Goal: Information Seeking & Learning: Check status

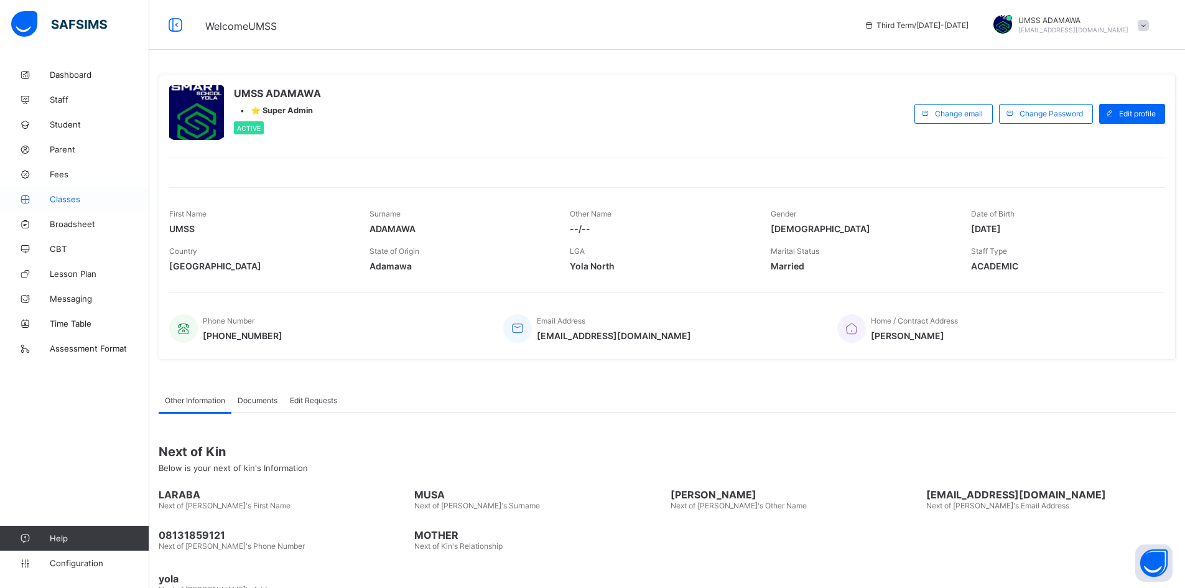
click at [77, 197] on span "Classes" at bounding box center [100, 199] width 100 height 10
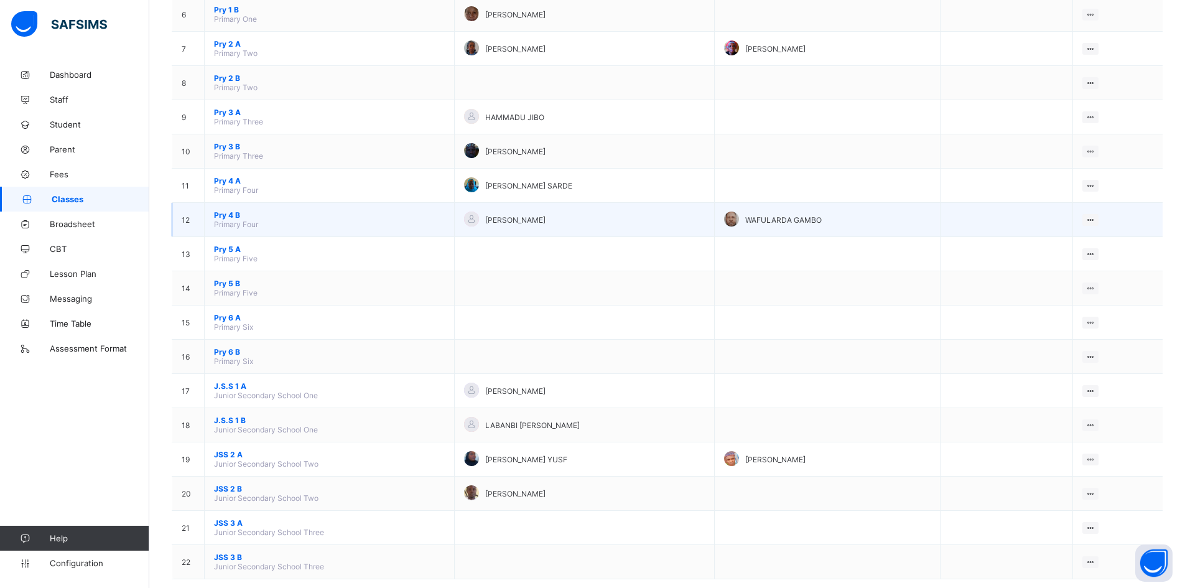
scroll to position [342, 0]
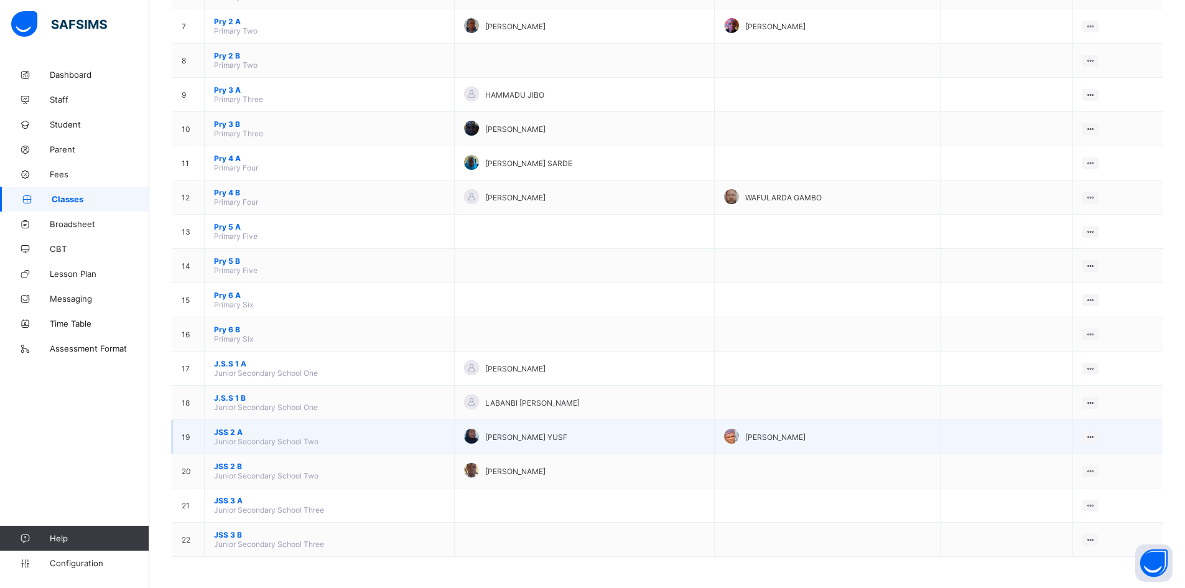
click at [232, 431] on span "JSS 2 A" at bounding box center [329, 431] width 231 height 9
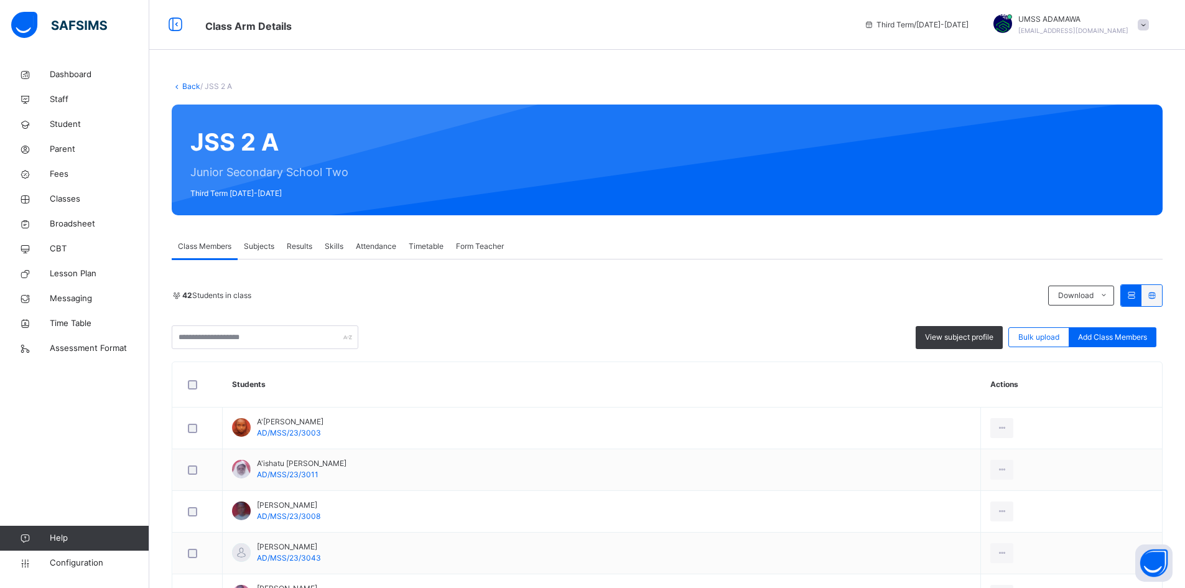
click at [290, 249] on span "Results" at bounding box center [299, 246] width 25 height 11
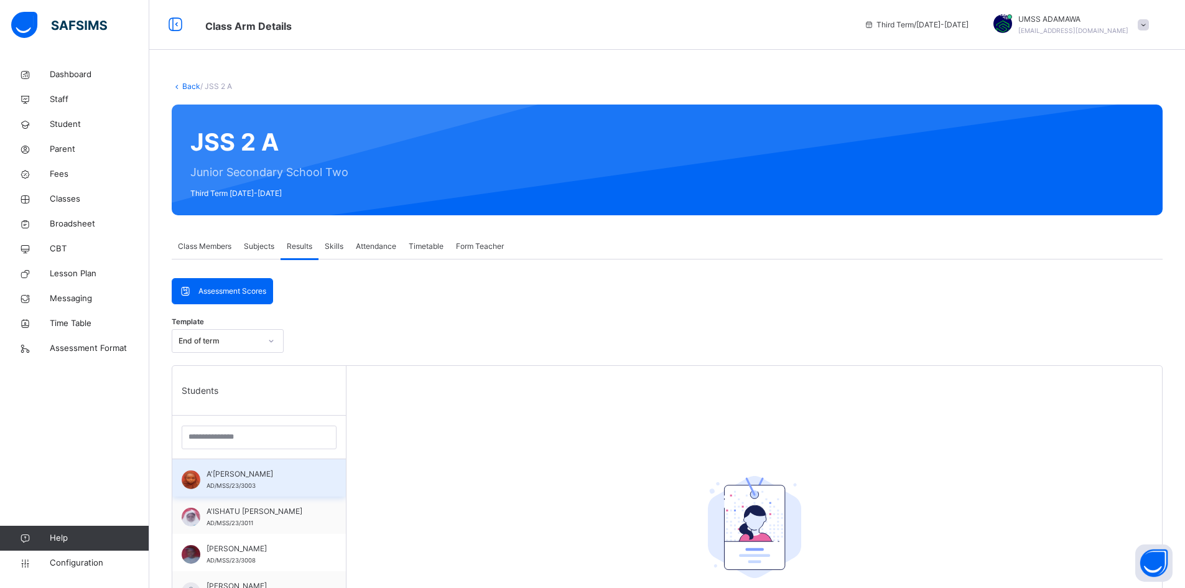
click at [223, 477] on span "A'[PERSON_NAME]" at bounding box center [261, 473] width 111 height 11
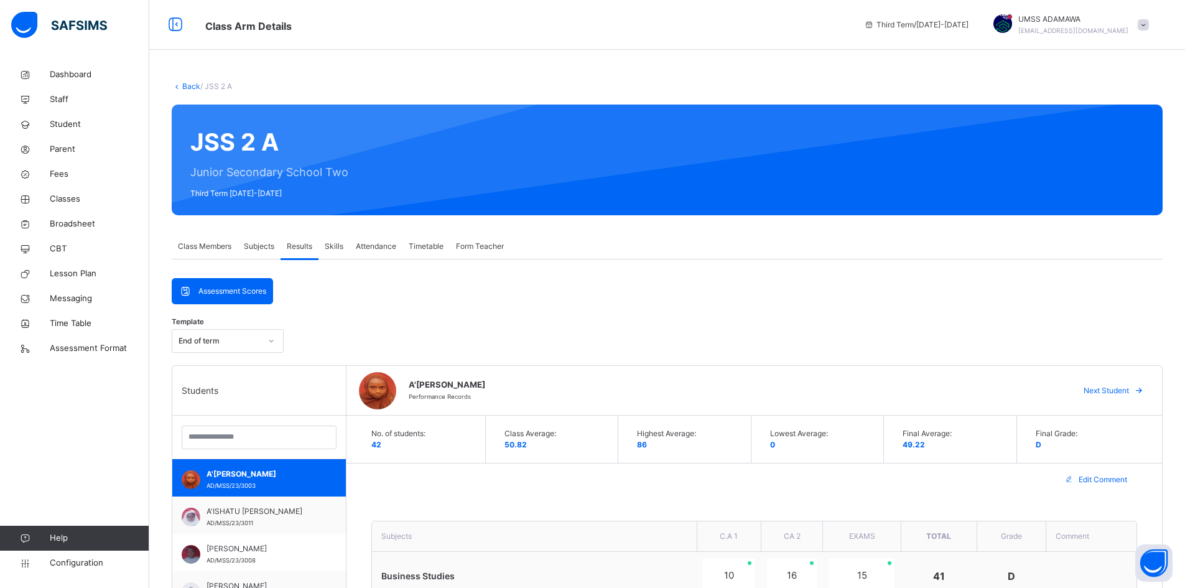
click at [188, 84] on link "Back" at bounding box center [191, 85] width 18 height 9
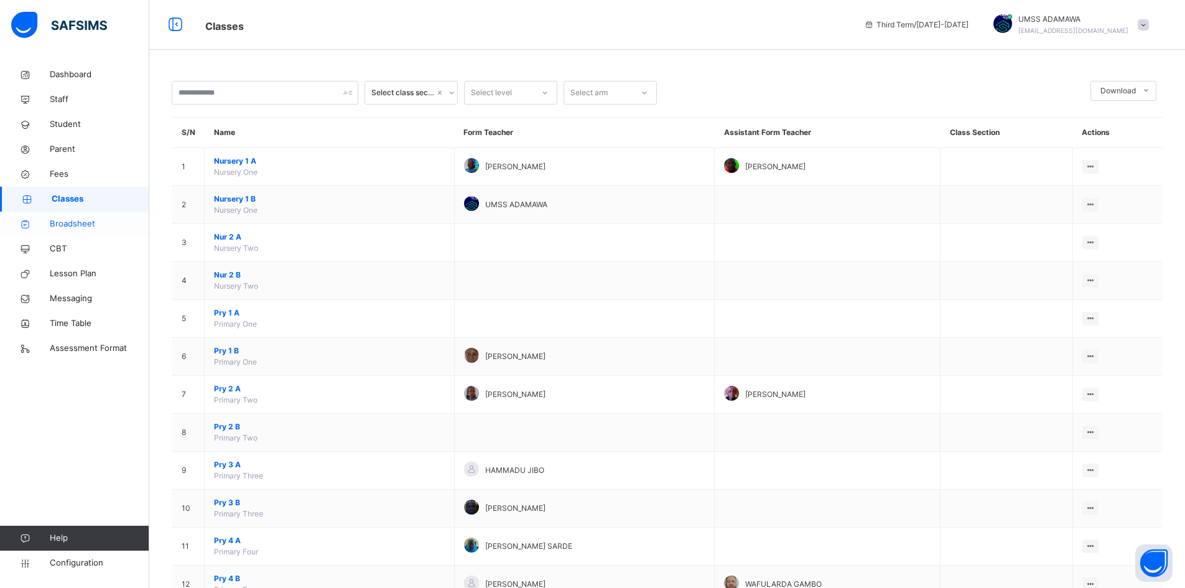
click at [81, 225] on span "Broadsheet" at bounding box center [100, 224] width 100 height 12
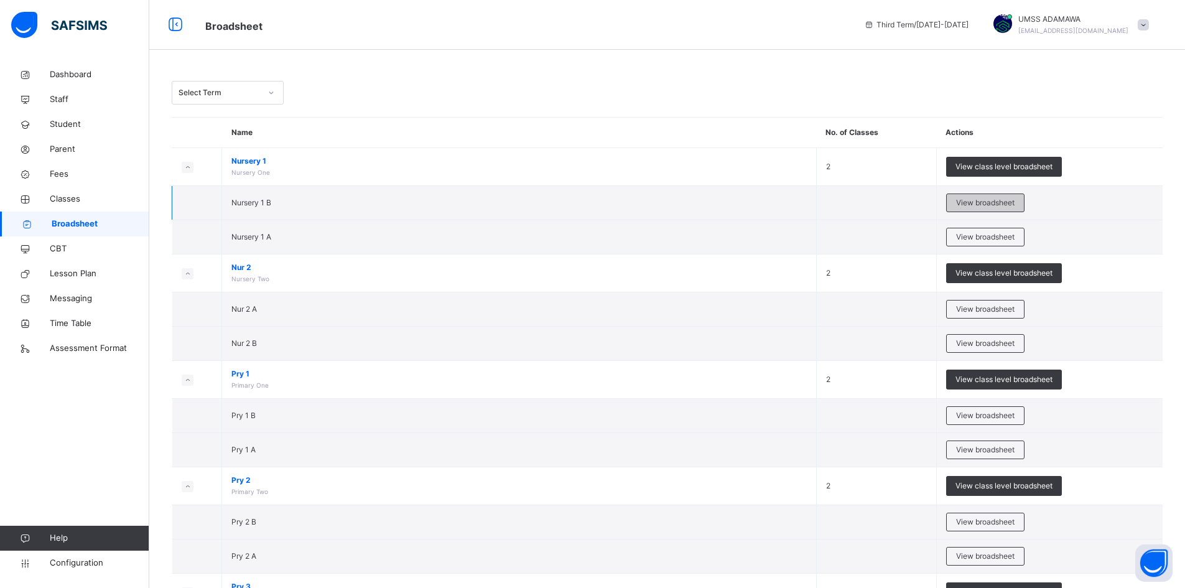
click at [1005, 203] on span "View broadsheet" at bounding box center [985, 202] width 58 height 11
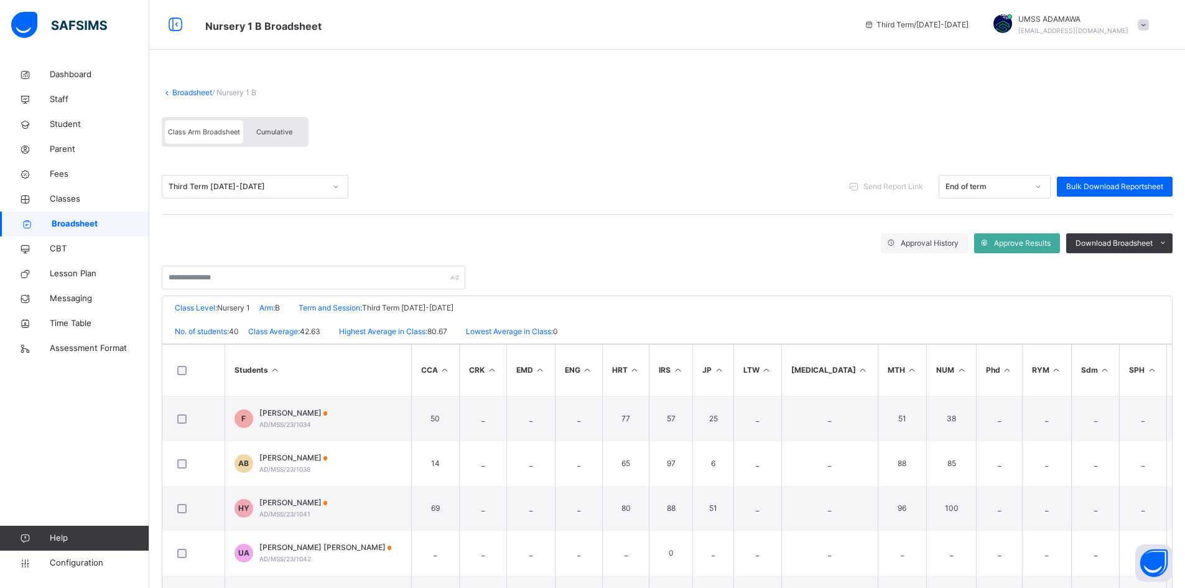
click at [198, 91] on link "Broadsheet" at bounding box center [192, 92] width 40 height 9
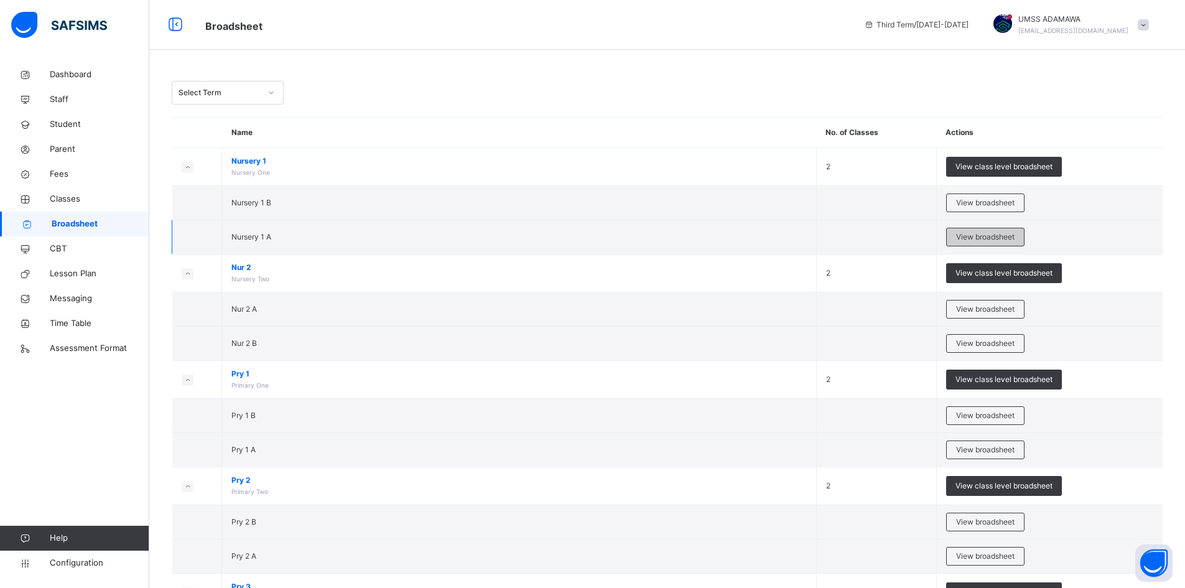
click at [1013, 231] on div "View broadsheet" at bounding box center [985, 237] width 78 height 19
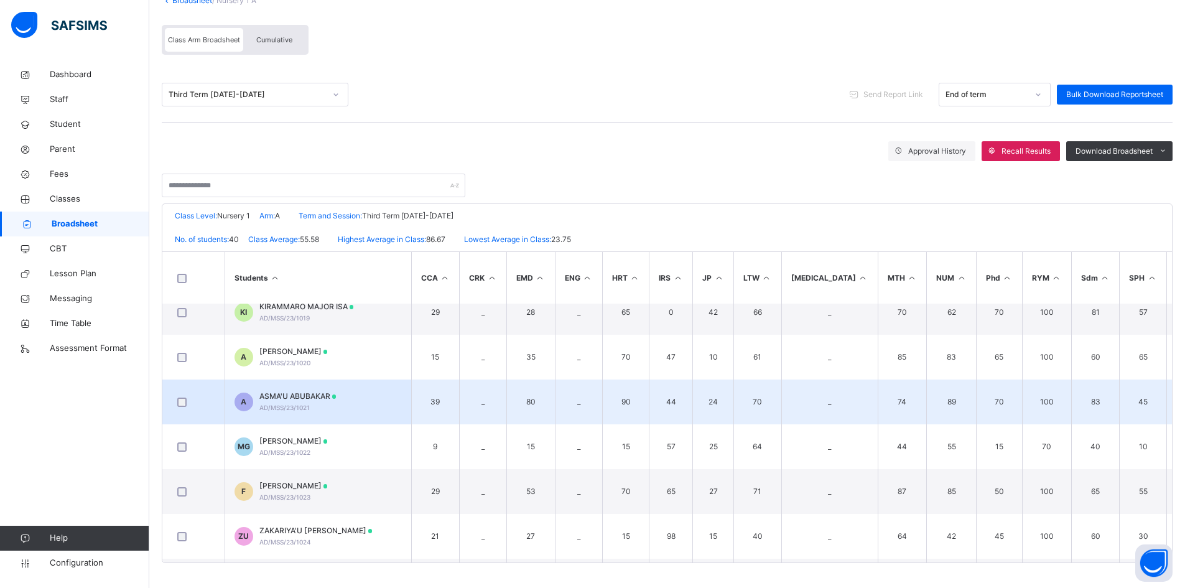
scroll to position [684, 0]
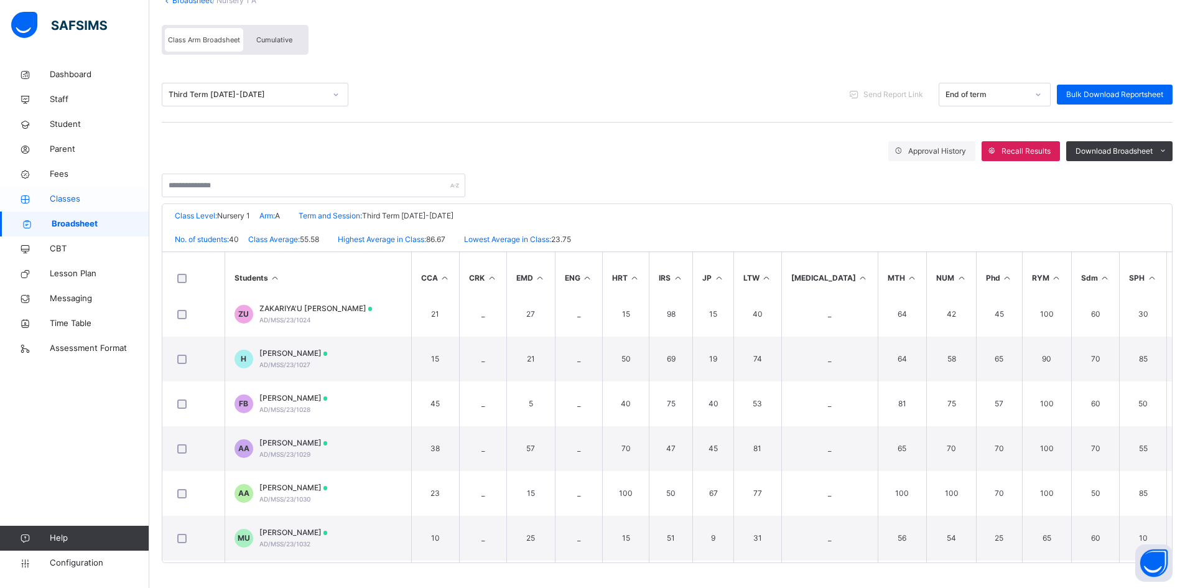
click at [73, 195] on span "Classes" at bounding box center [100, 199] width 100 height 12
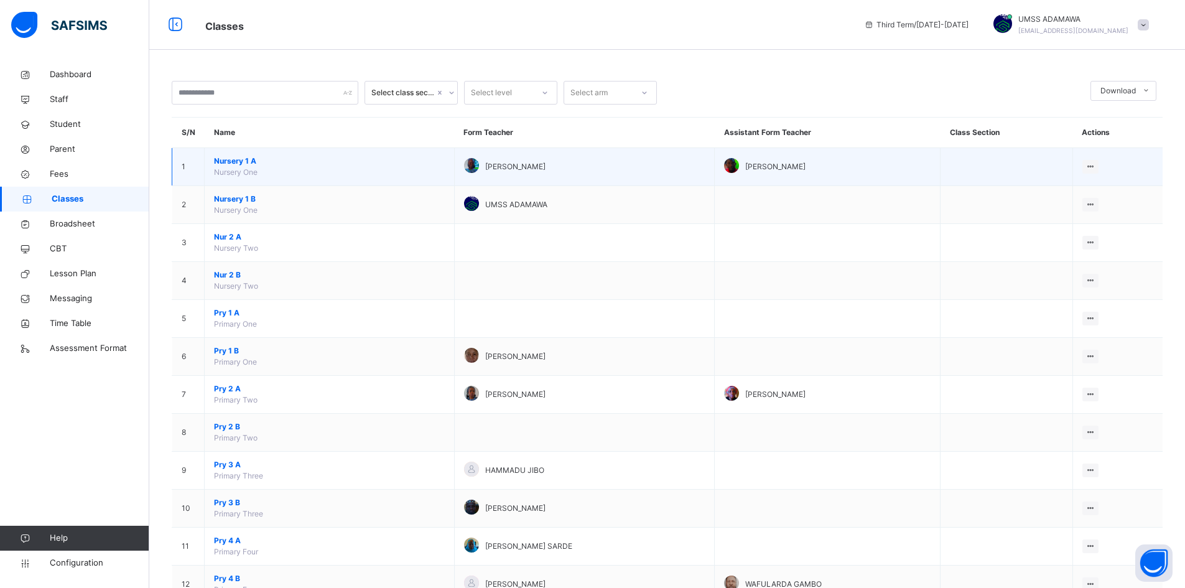
click at [239, 162] on span "Nursery 1 A" at bounding box center [329, 160] width 231 height 11
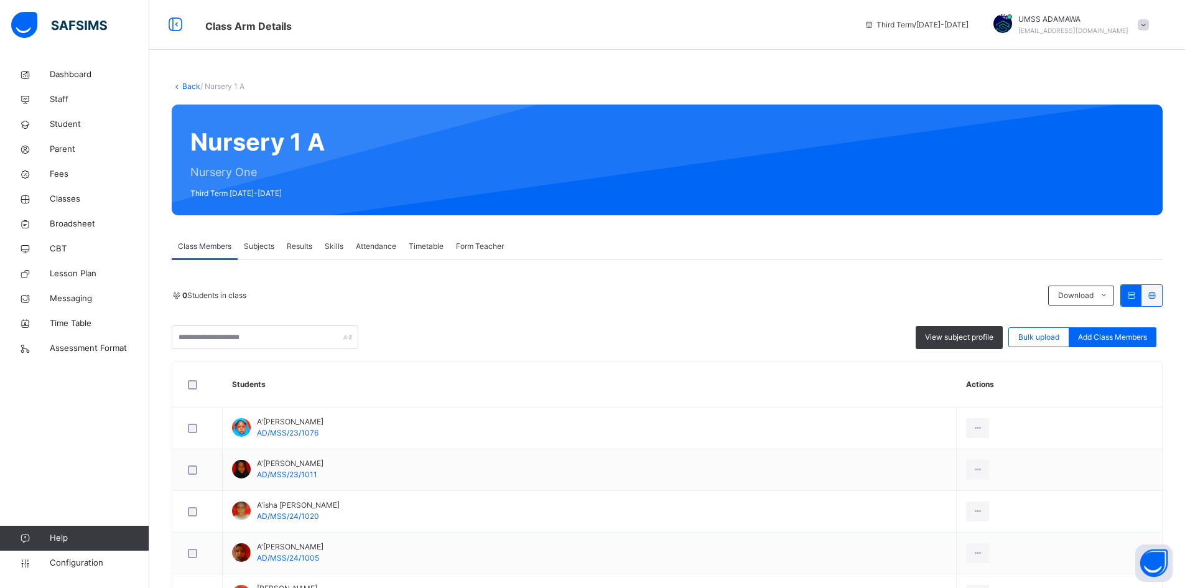
click at [304, 239] on div "Results" at bounding box center [299, 246] width 38 height 25
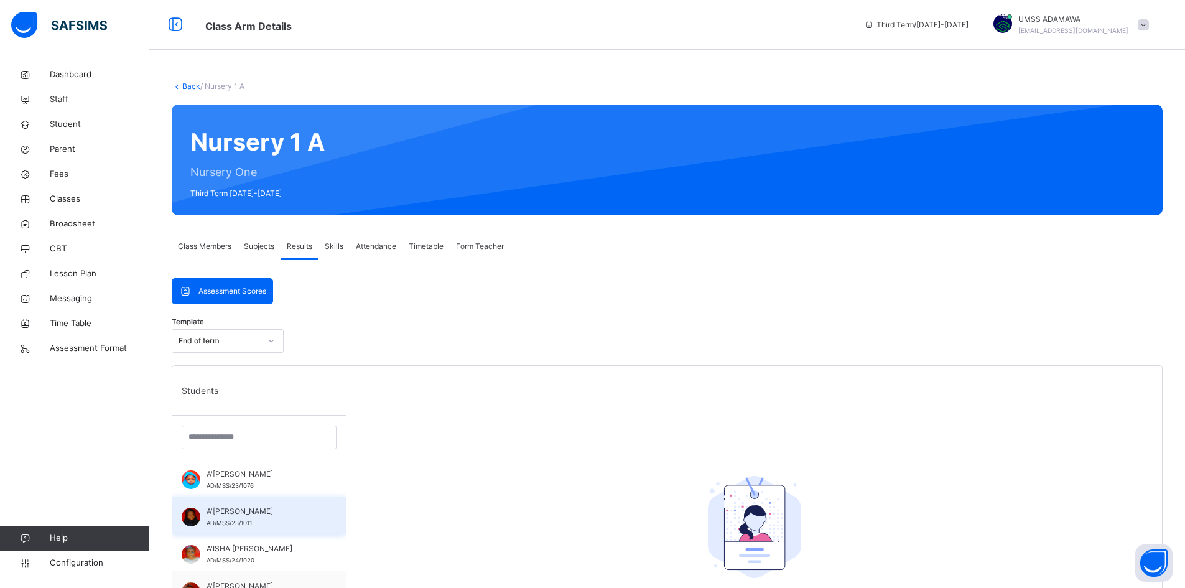
scroll to position [373, 0]
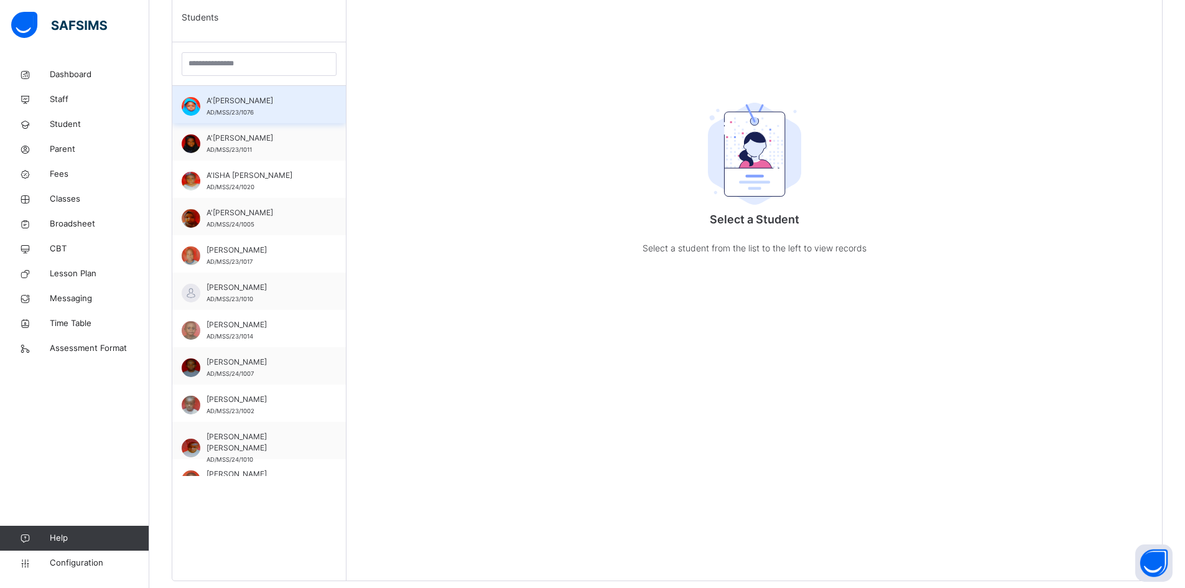
click at [241, 100] on span "A'[PERSON_NAME]" at bounding box center [261, 100] width 111 height 11
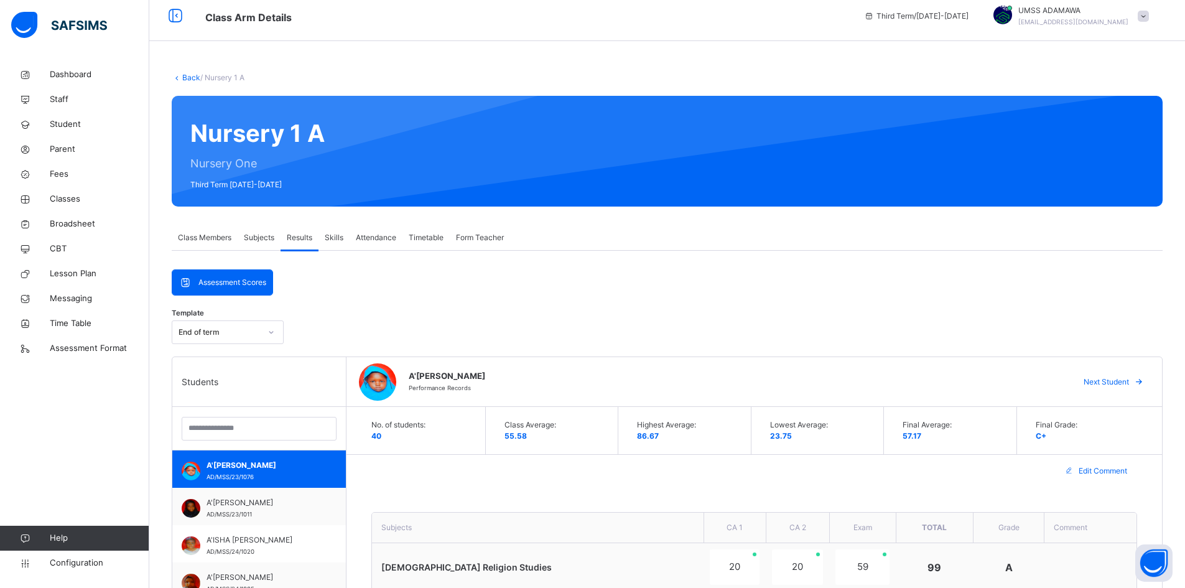
scroll to position [0, 0]
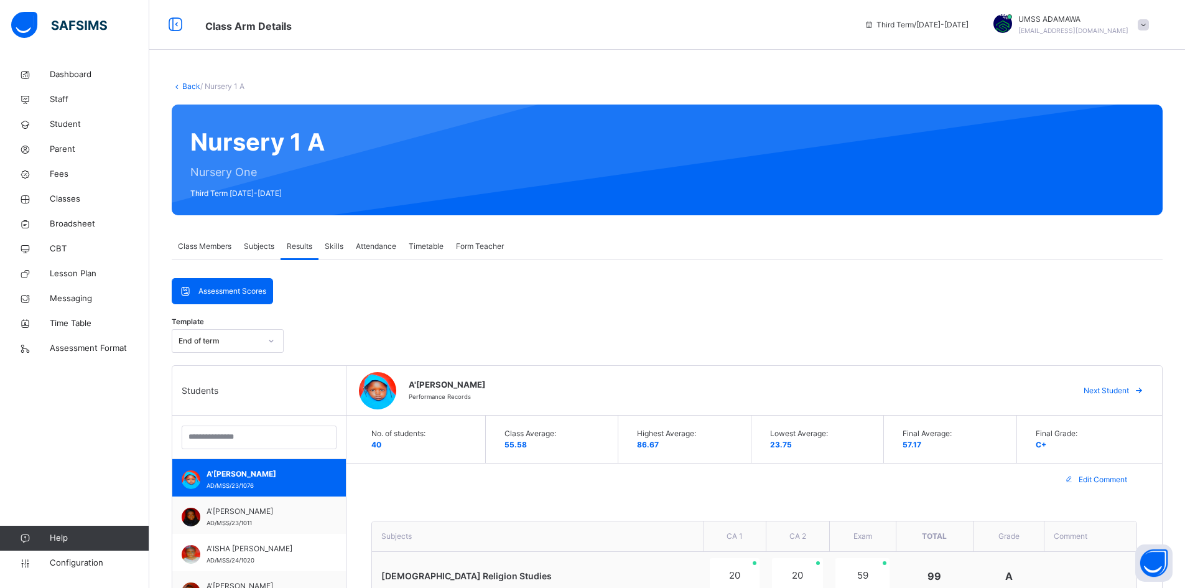
click at [185, 86] on link "Back" at bounding box center [191, 85] width 18 height 9
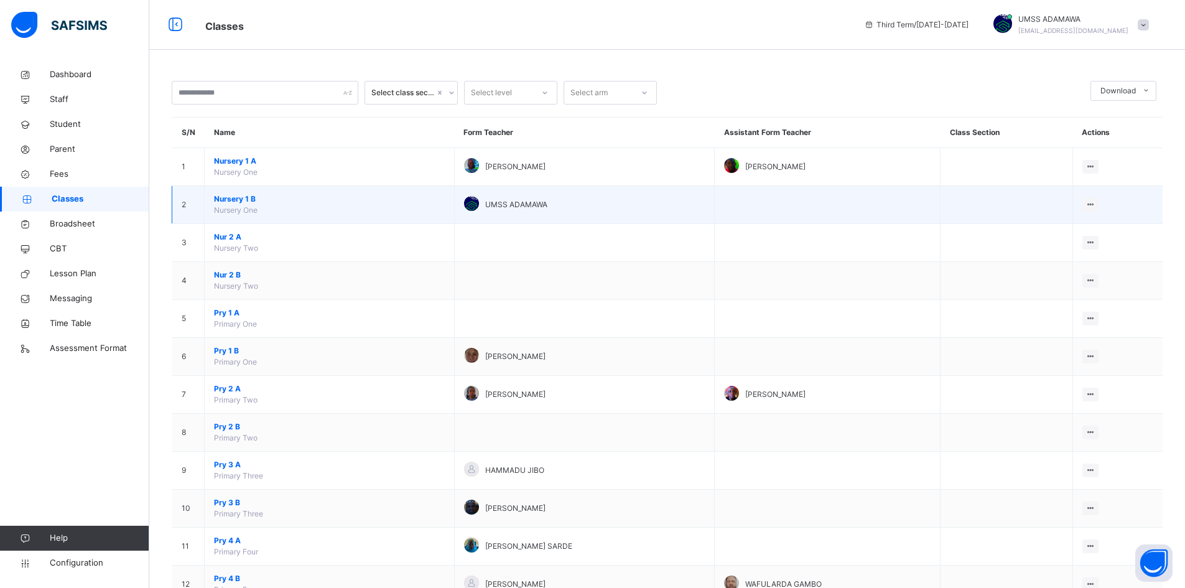
click at [239, 198] on span "Nursery 1 B" at bounding box center [329, 198] width 231 height 11
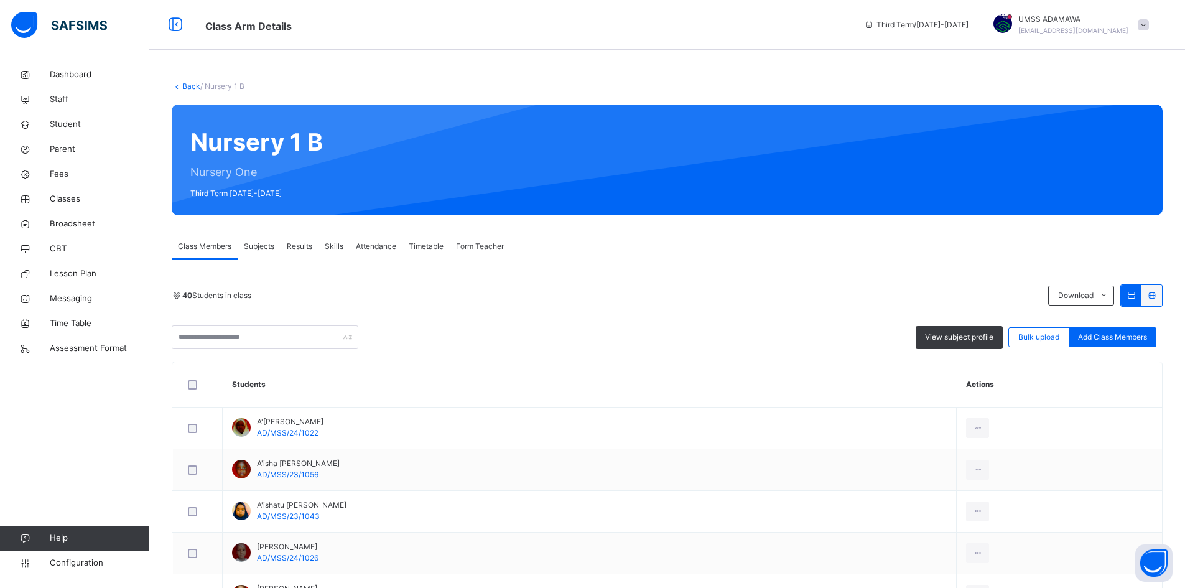
click at [305, 238] on div "Results" at bounding box center [299, 246] width 38 height 25
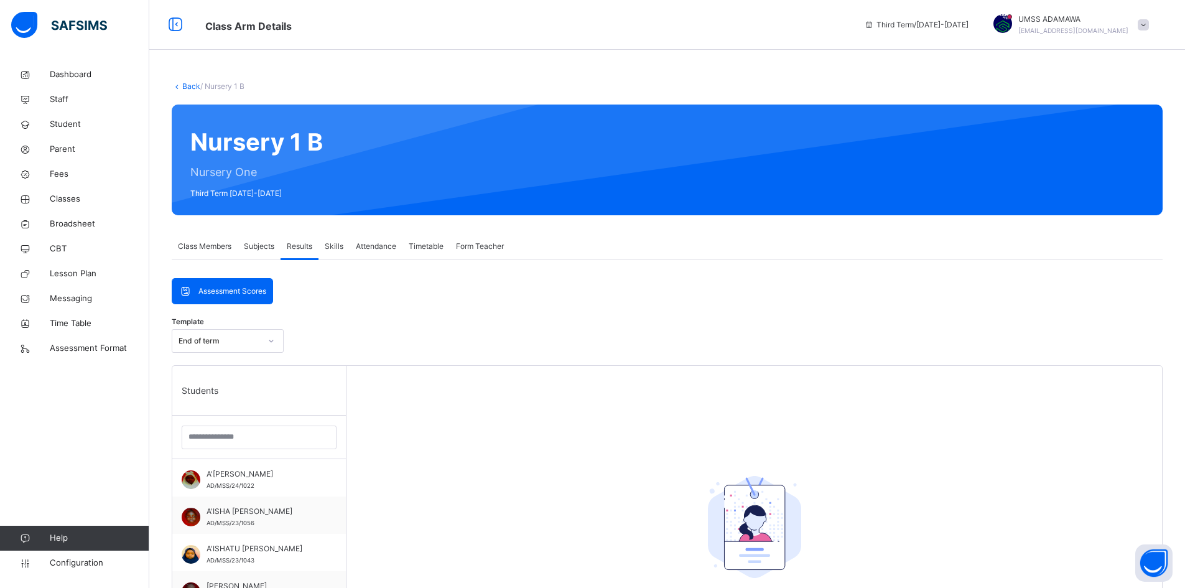
scroll to position [249, 0]
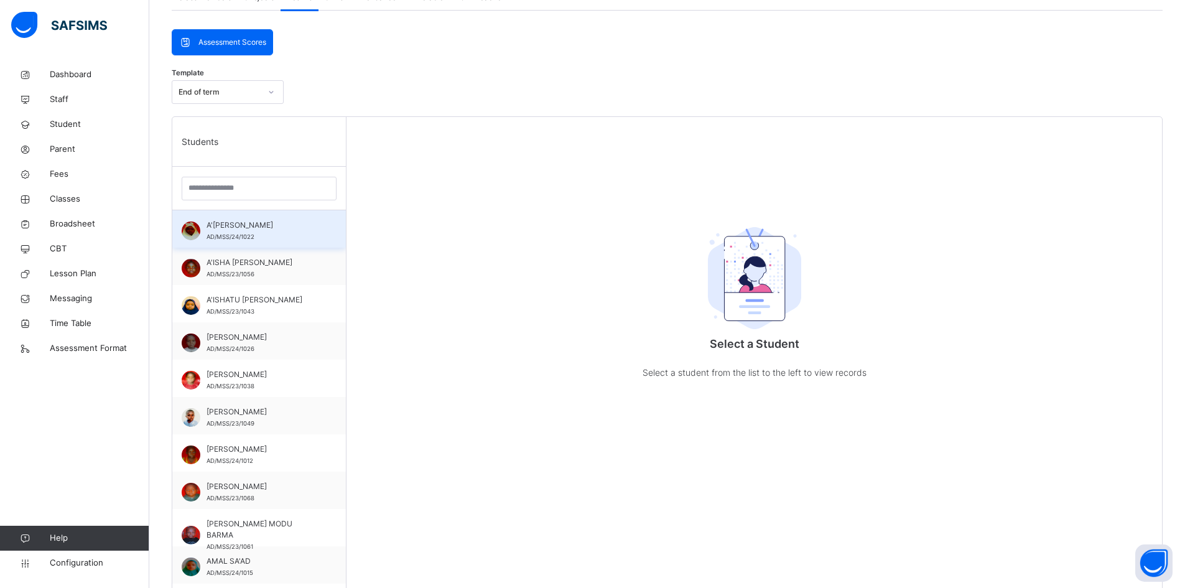
click at [227, 226] on span "A'[PERSON_NAME]" at bounding box center [261, 225] width 111 height 11
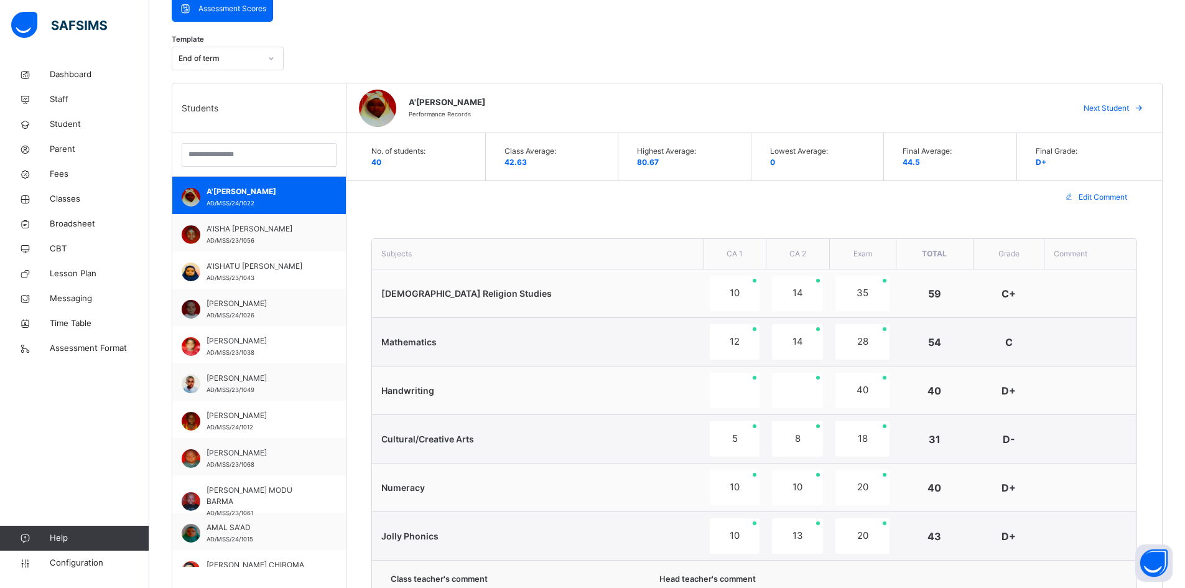
scroll to position [311, 0]
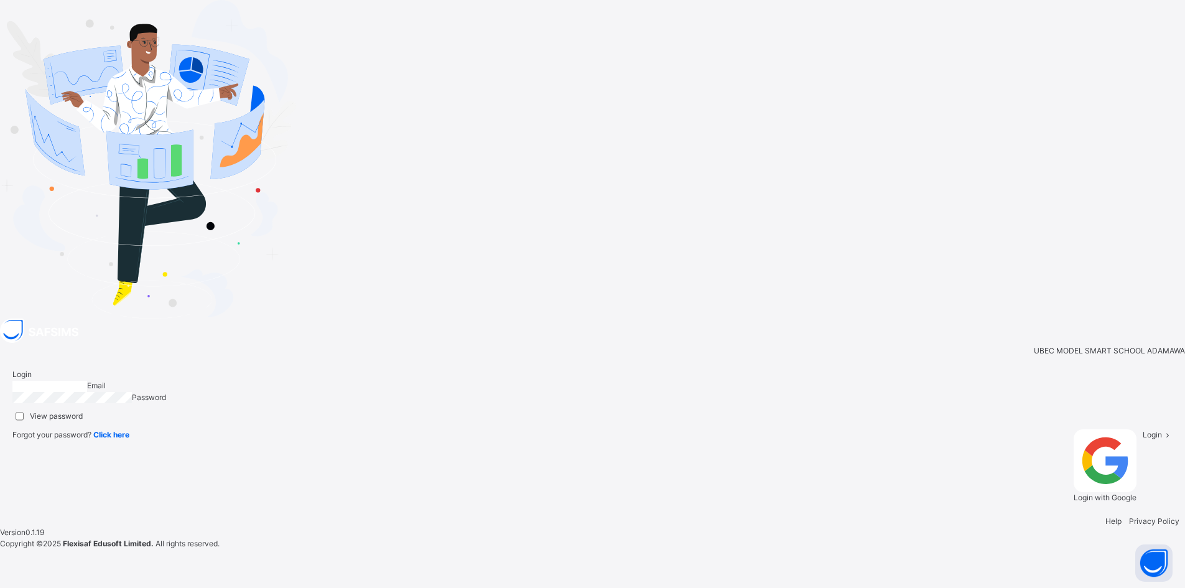
type input "**********"
